Goal: Information Seeking & Learning: Learn about a topic

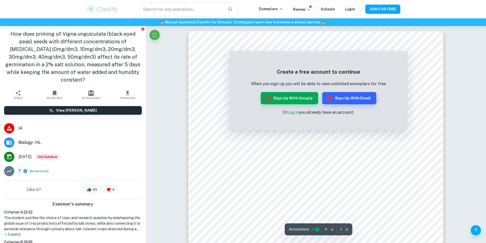
click at [290, 113] on link "Log in" at bounding box center [293, 112] width 11 height 5
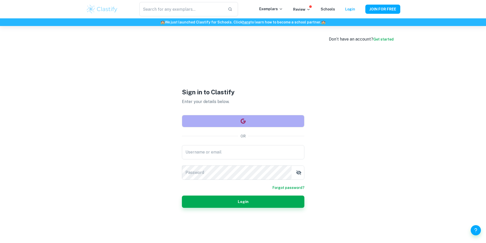
click at [249, 123] on button "button" at bounding box center [243, 121] width 123 height 12
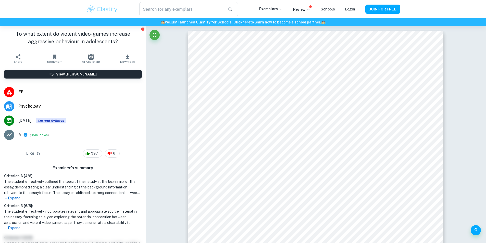
scroll to position [26, 0]
